Goal: Information Seeking & Learning: Check status

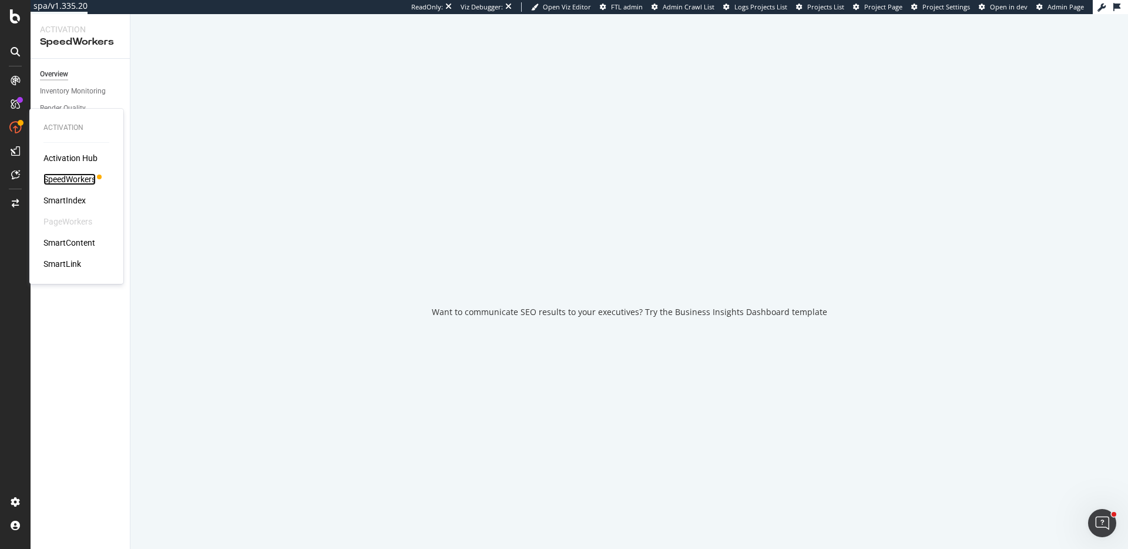
click at [84, 176] on div "SpeedWorkers" at bounding box center [69, 179] width 52 height 12
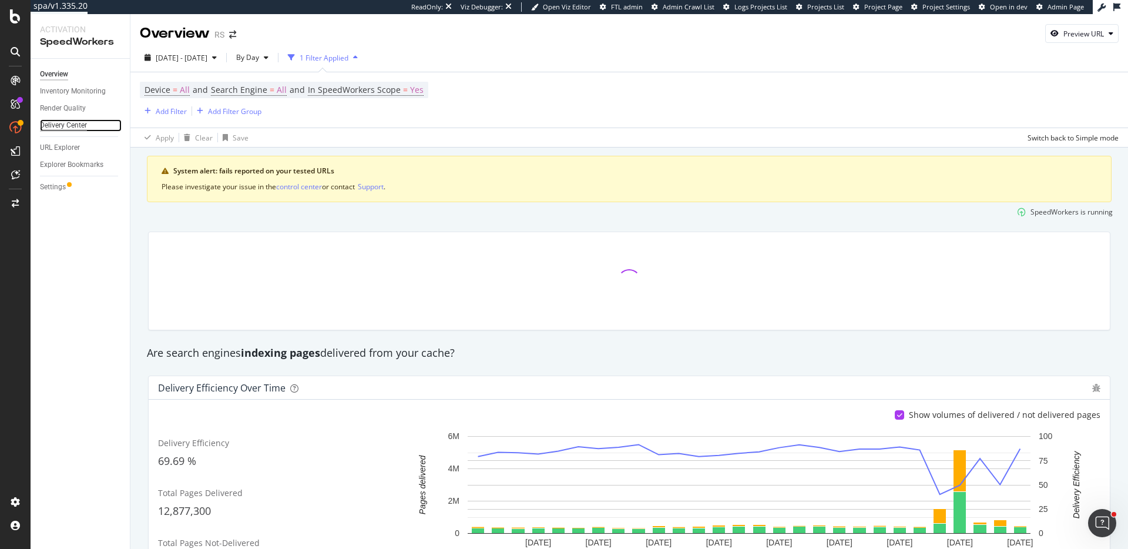
click at [70, 127] on div "Delivery Center" at bounding box center [63, 125] width 47 height 12
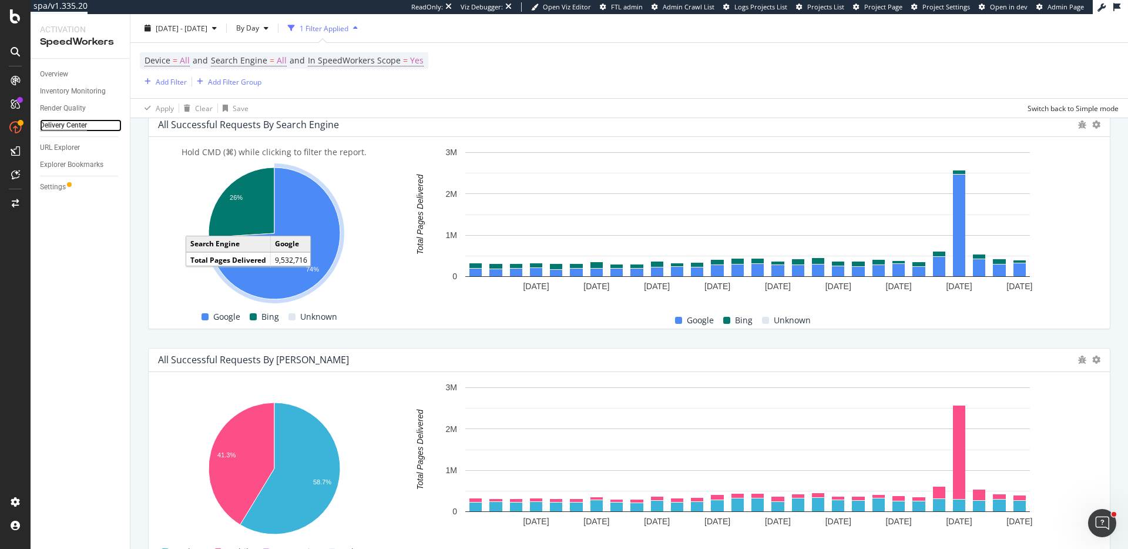
scroll to position [508, 0]
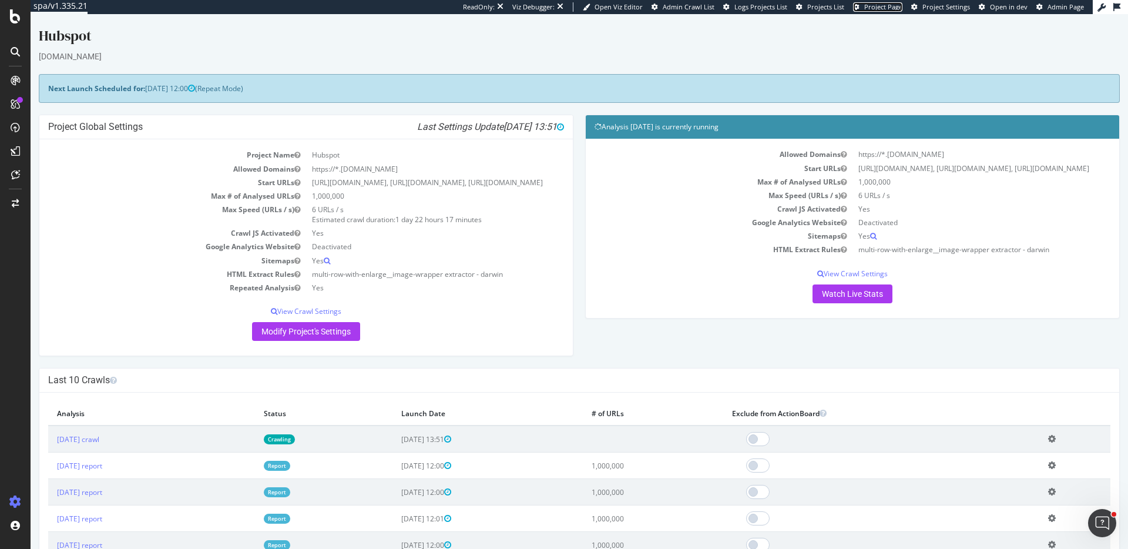
click at [888, 10] on span "Project Page" at bounding box center [883, 6] width 38 height 9
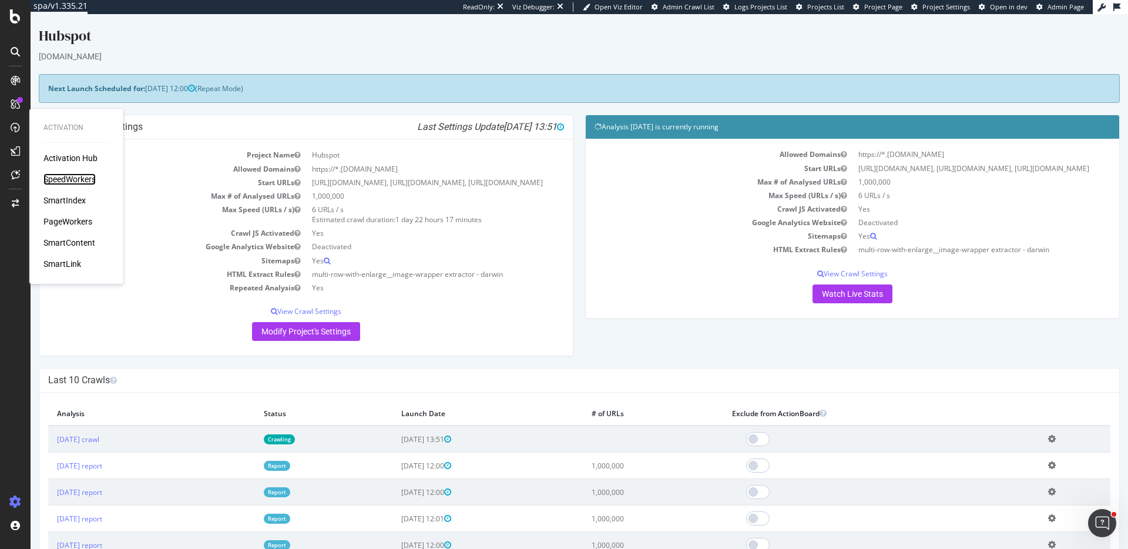
click at [76, 180] on div "SpeedWorkers" at bounding box center [69, 179] width 52 height 12
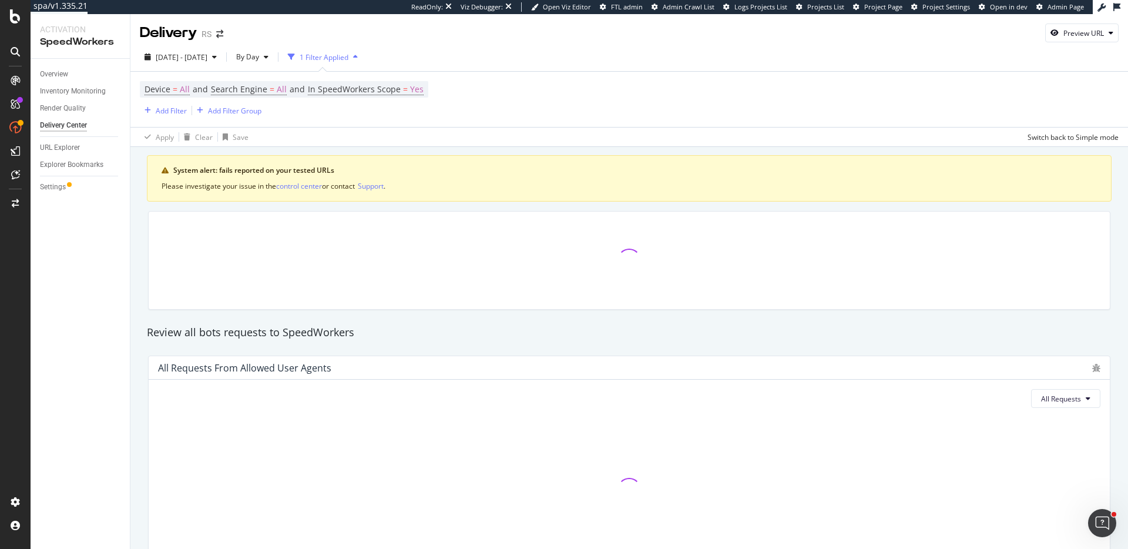
scroll to position [2, 0]
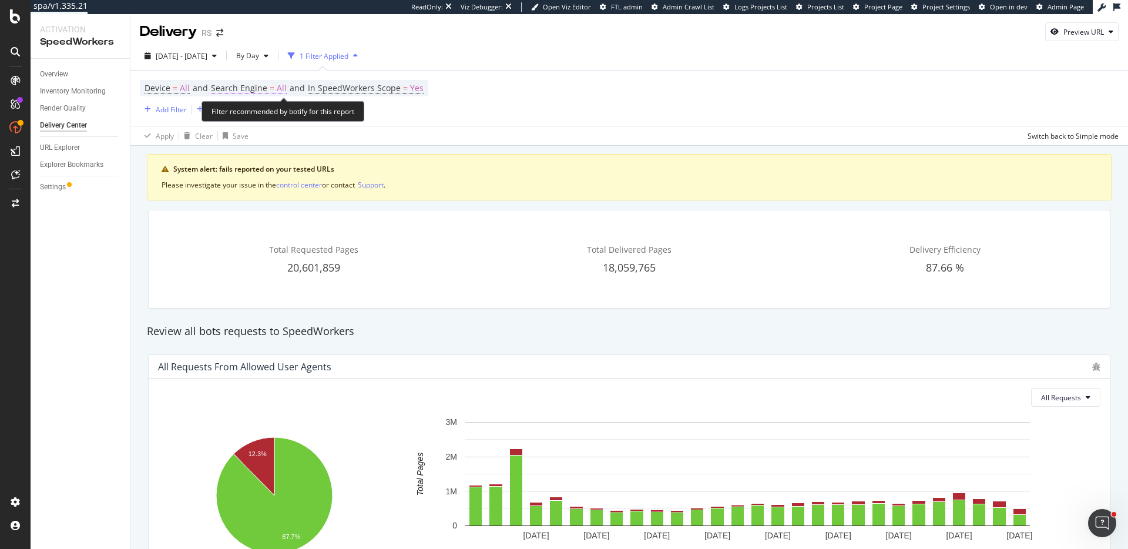
click at [278, 86] on span "All" at bounding box center [282, 88] width 10 height 16
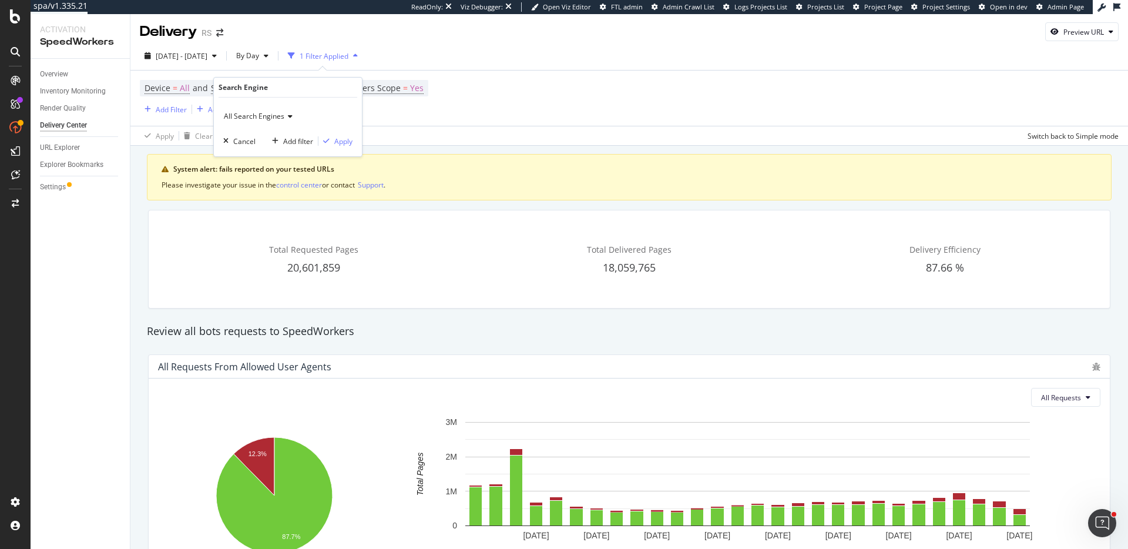
click at [277, 115] on span "All Search Engines" at bounding box center [254, 116] width 61 height 10
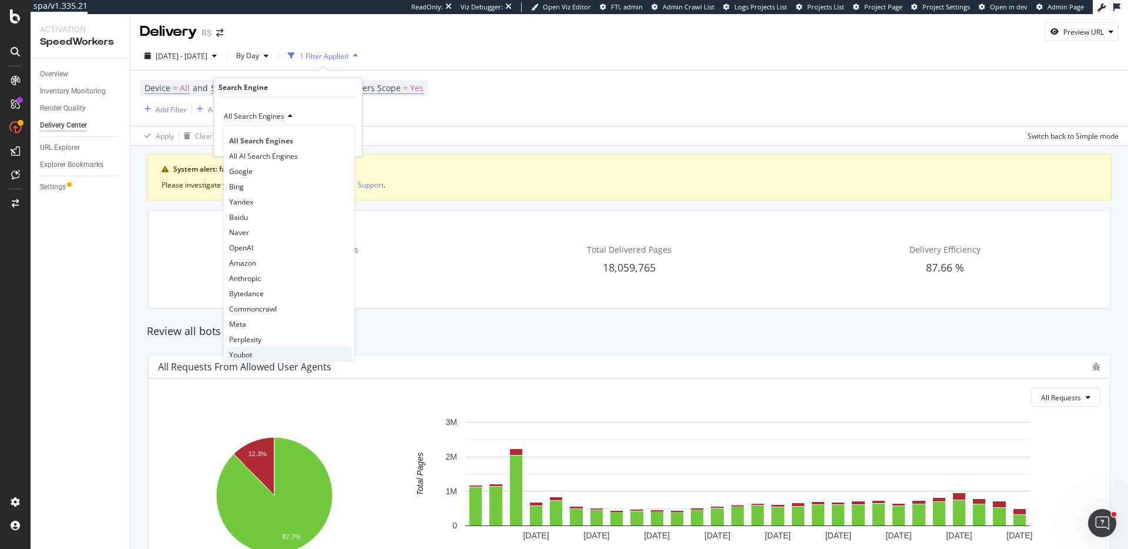
scroll to position [9, 0]
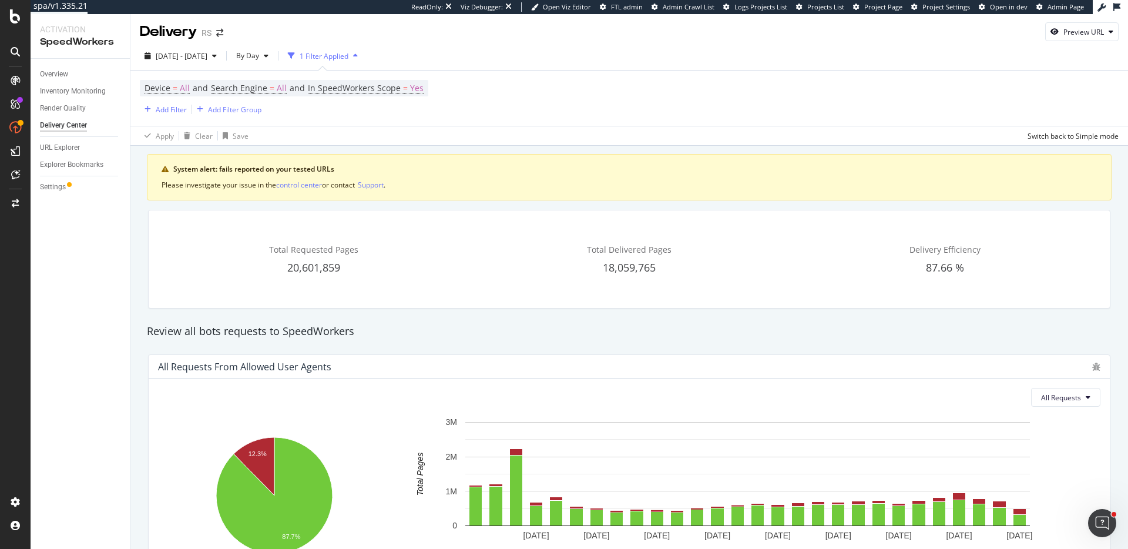
click at [938, 364] on div "All Requests from Allowed User Agents" at bounding box center [622, 367] width 928 height 12
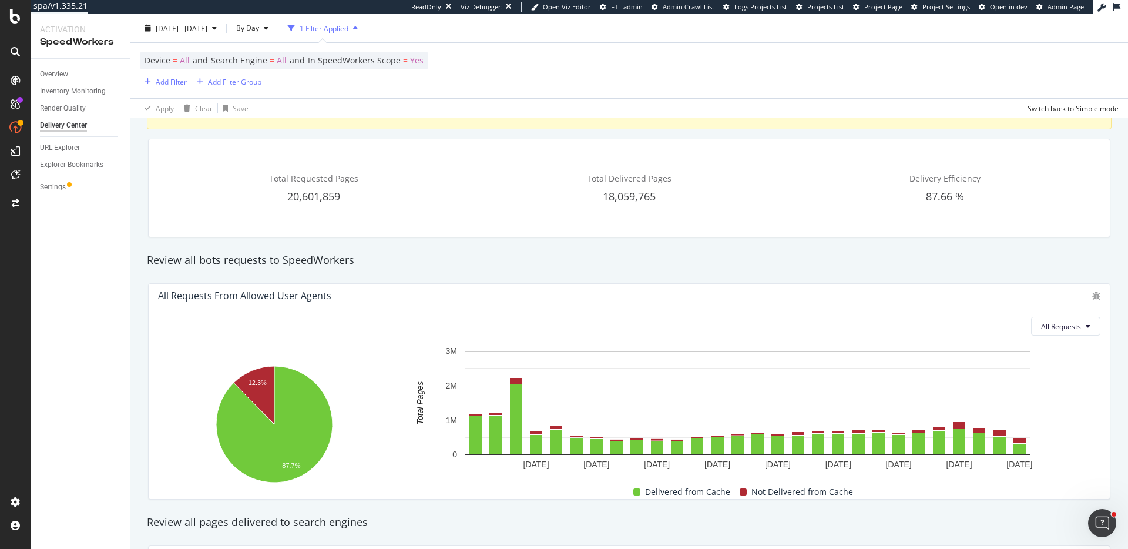
scroll to position [28, 0]
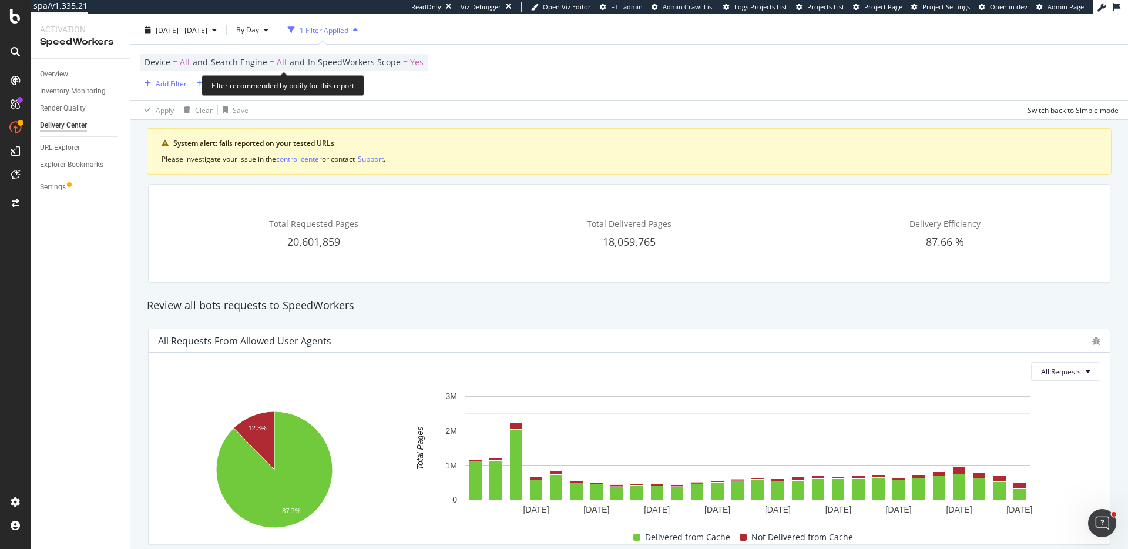
click at [272, 65] on span "=" at bounding box center [272, 61] width 5 height 11
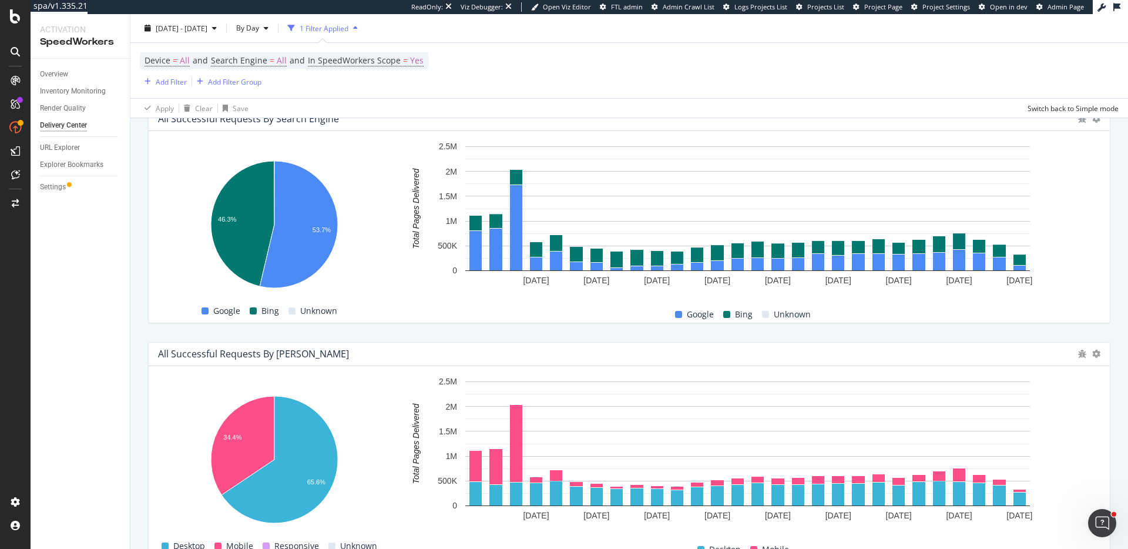
scroll to position [525, 0]
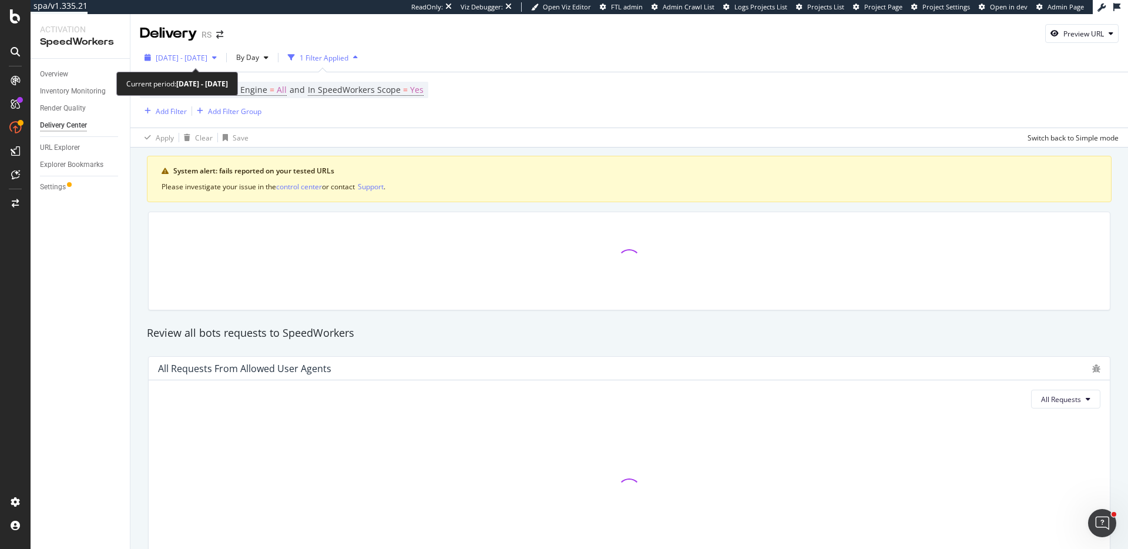
click at [207, 58] on span "[DATE] - [DATE]" at bounding box center [182, 58] width 52 height 10
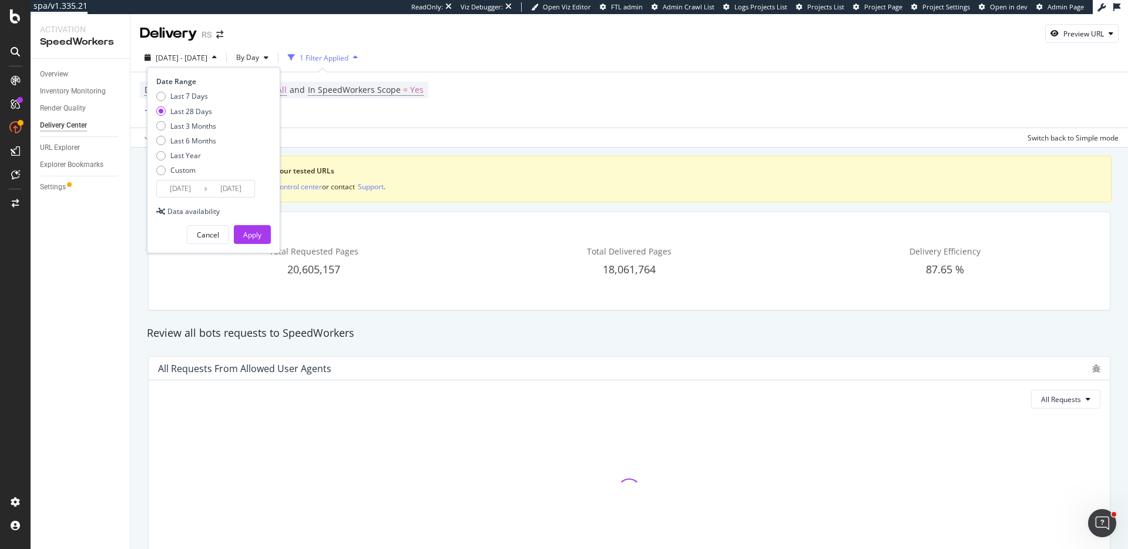
click at [183, 188] on input "[DATE]" at bounding box center [180, 188] width 47 height 16
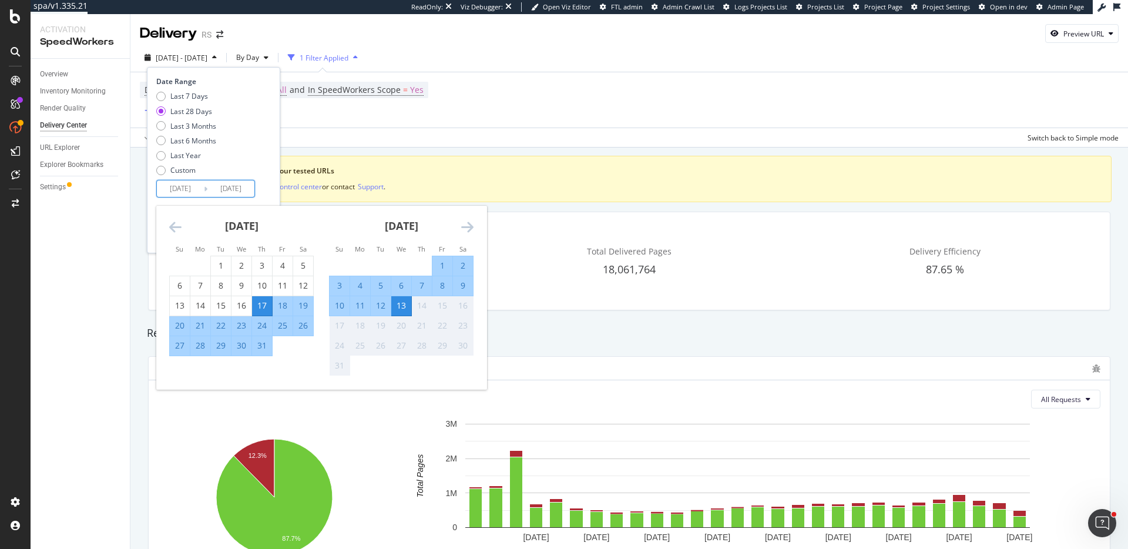
click at [402, 307] on div "13" at bounding box center [401, 306] width 20 height 12
type input "[DATE]"
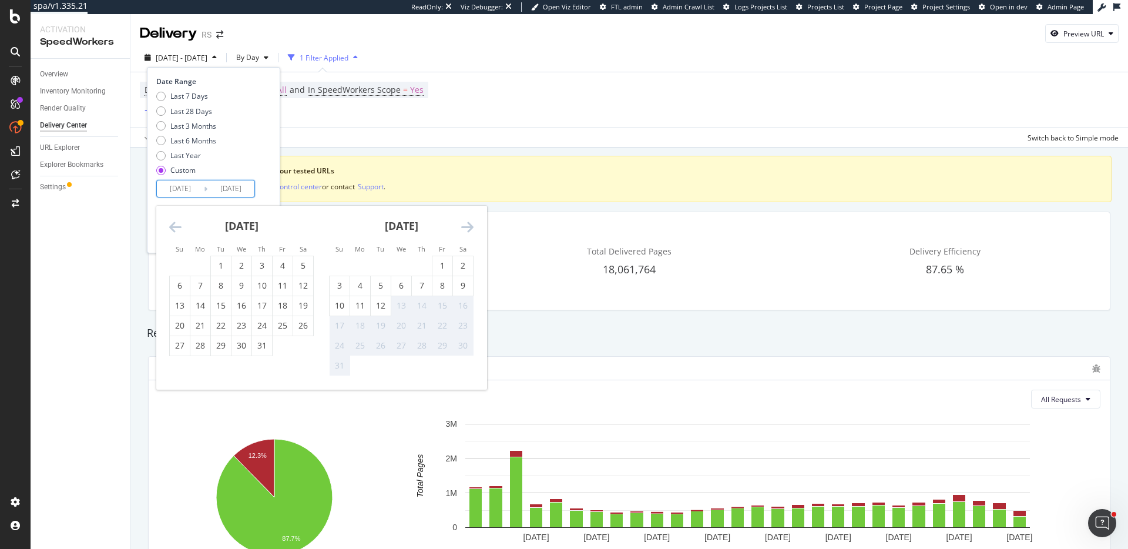
click at [402, 307] on div "13" at bounding box center [401, 306] width 20 height 12
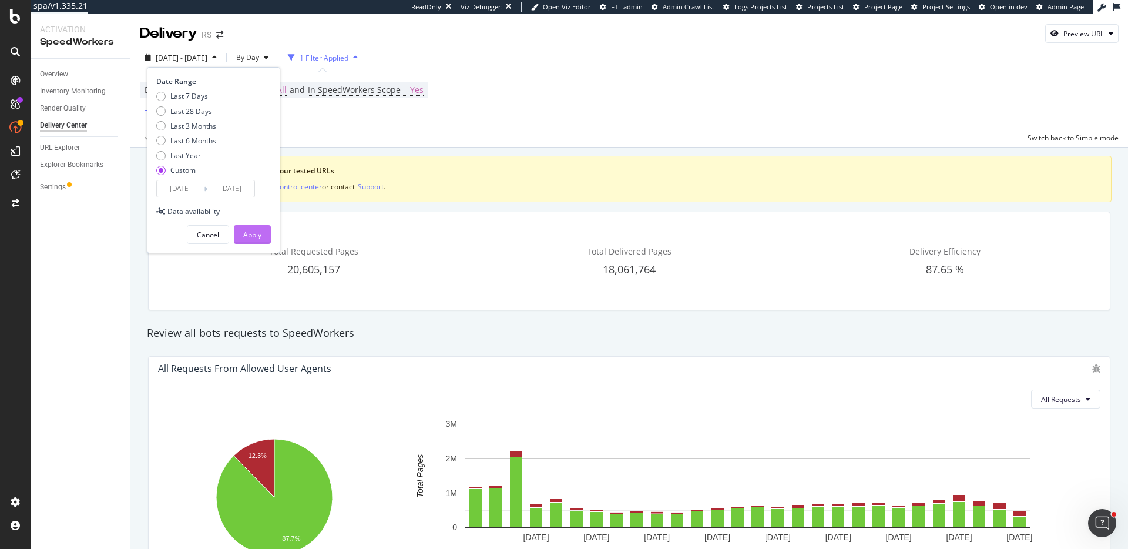
click at [254, 230] on div "Apply" at bounding box center [252, 235] width 18 height 10
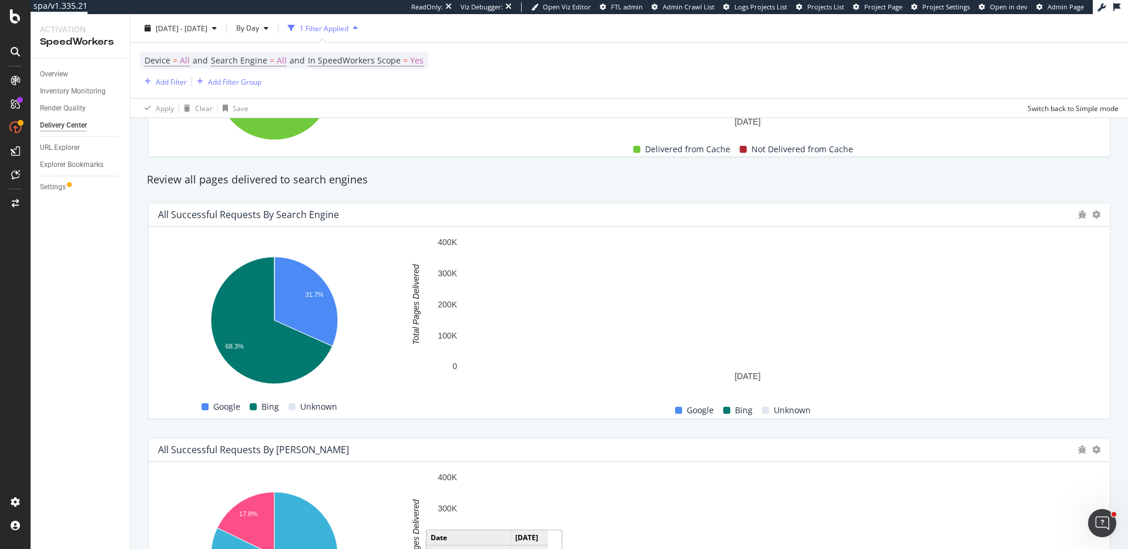
scroll to position [404, 0]
